Goal: Task Accomplishment & Management: Manage account settings

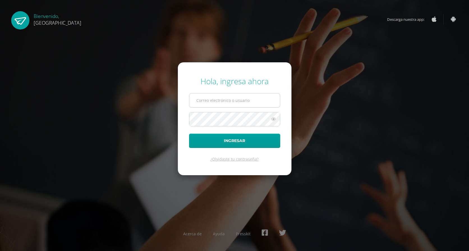
type input "[EMAIL_ADDRESS][DOMAIN_NAME]"
click at [225, 106] on input "[EMAIL_ADDRESS][DOMAIN_NAME]" at bounding box center [234, 100] width 91 height 14
click at [166, 129] on div "Hola, ingresa ahora [EMAIL_ADDRESS][DOMAIN_NAME] Ingresar ¿Olvidaste tu contras…" at bounding box center [235, 125] width 362 height 108
drag, startPoint x: 196, startPoint y: 99, endPoint x: 254, endPoint y: 101, distance: 57.8
click at [254, 101] on input "[EMAIL_ADDRESS][DOMAIN_NAME]" at bounding box center [234, 100] width 91 height 14
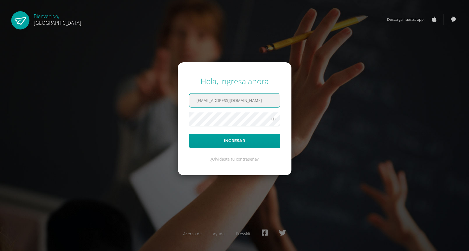
click at [274, 120] on icon at bounding box center [273, 119] width 7 height 7
click at [273, 119] on icon at bounding box center [273, 119] width 8 height 7
drag, startPoint x: 197, startPoint y: 102, endPoint x: 260, endPoint y: 98, distance: 63.0
click at [260, 98] on input "[EMAIL_ADDRESS][DOMAIN_NAME]" at bounding box center [234, 100] width 91 height 14
click at [274, 122] on icon at bounding box center [273, 119] width 7 height 7
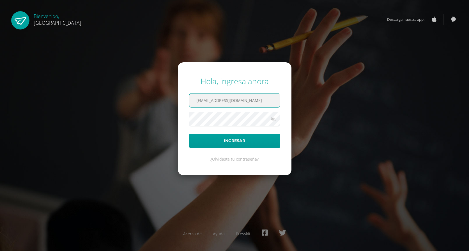
drag, startPoint x: 196, startPoint y: 99, endPoint x: 263, endPoint y: 98, distance: 67.7
click at [263, 98] on input "[EMAIL_ADDRESS][DOMAIN_NAME]" at bounding box center [234, 100] width 91 height 14
click at [278, 142] on button "Ingresar" at bounding box center [234, 141] width 91 height 14
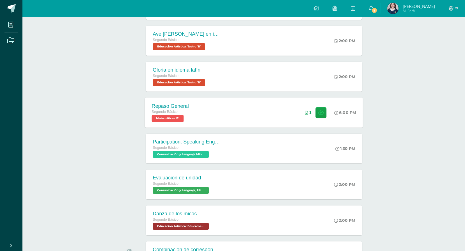
scroll to position [245, 0]
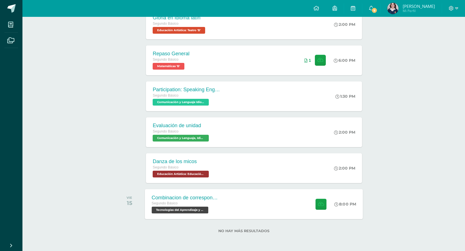
click at [277, 206] on div "Combinacion de correspondencia Segundo Básico Tecnologías del Aprendizaje y la …" at bounding box center [254, 204] width 218 height 30
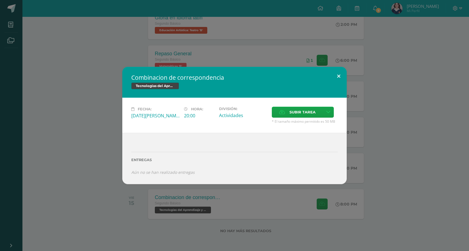
click at [340, 76] on button at bounding box center [339, 76] width 16 height 19
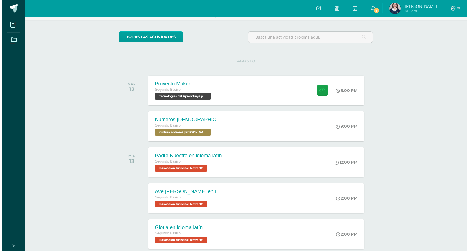
scroll to position [0, 0]
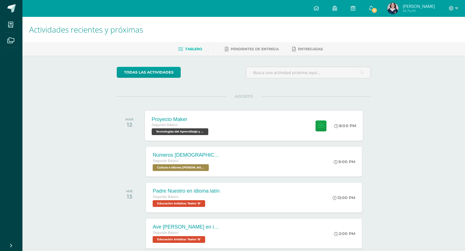
click at [285, 131] on div "Proyecto Maker Segundo Básico Tecnologías del Aprendizaje y la Comunicación 'B'…" at bounding box center [254, 126] width 218 height 30
